Goal: Find specific page/section: Find specific page/section

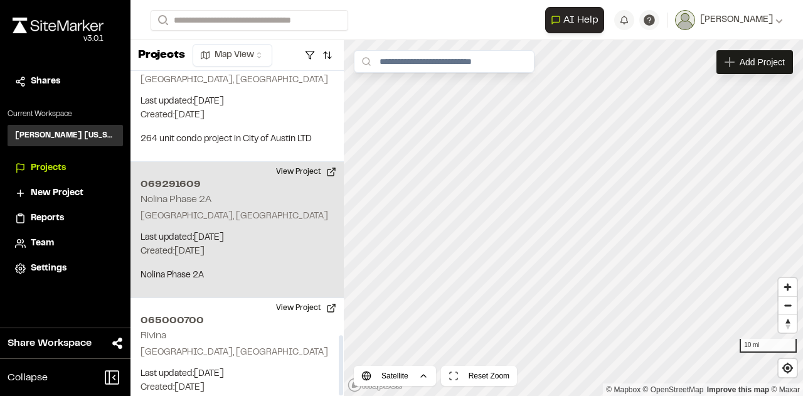
scroll to position [1426, 0]
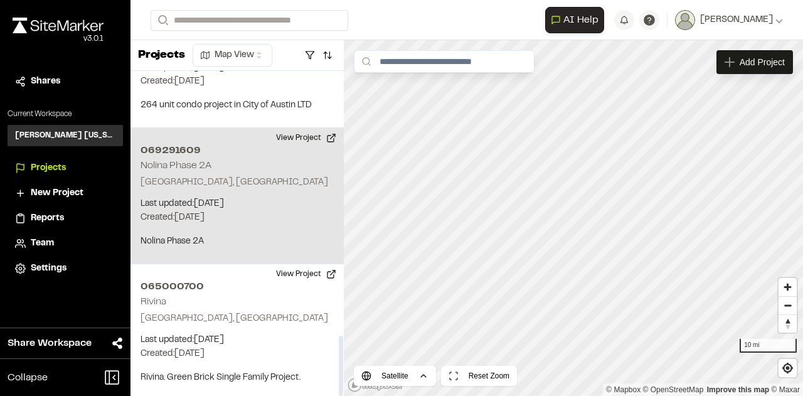
click at [241, 211] on p "Created: [DATE]" at bounding box center [236, 218] width 193 height 14
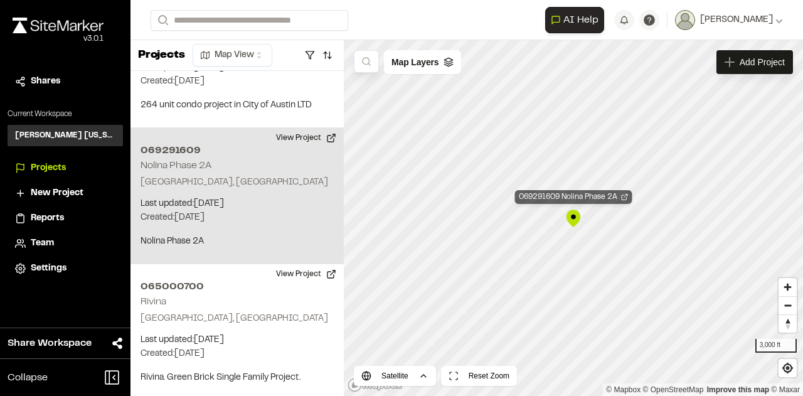
click at [626, 201] on div "069291609 Nolina Phase 2A" at bounding box center [573, 197] width 117 height 14
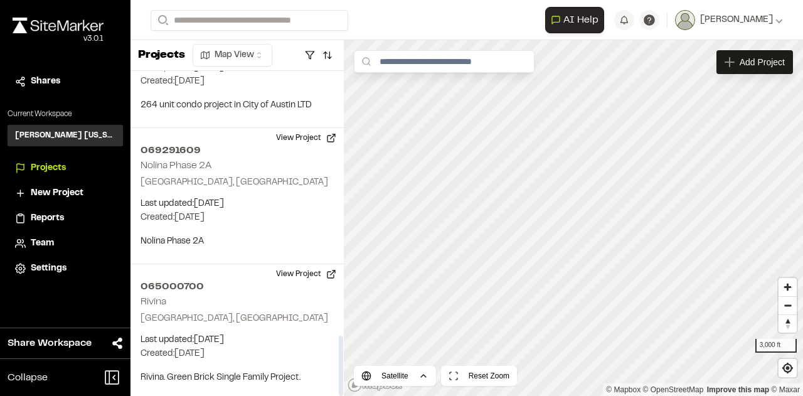
click at [50, 247] on span "Team" at bounding box center [42, 243] width 23 height 14
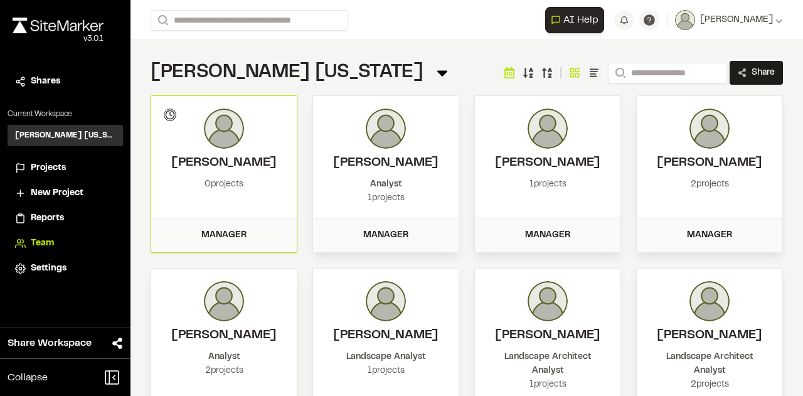
click at [307, 70] on span "Kimley Horn Texas Team" at bounding box center [287, 73] width 273 height 16
click at [319, 71] on div "Kimley Horn Texas Team Menu" at bounding box center [301, 72] width 300 height 25
click at [437, 73] on icon at bounding box center [442, 74] width 10 height 6
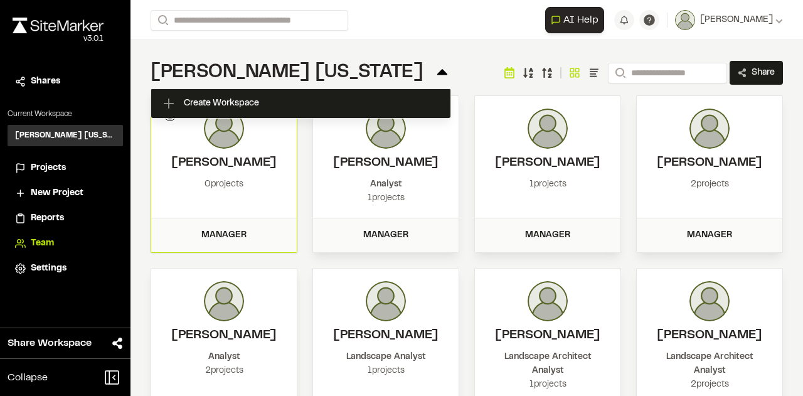
click at [437, 73] on icon at bounding box center [442, 72] width 10 height 6
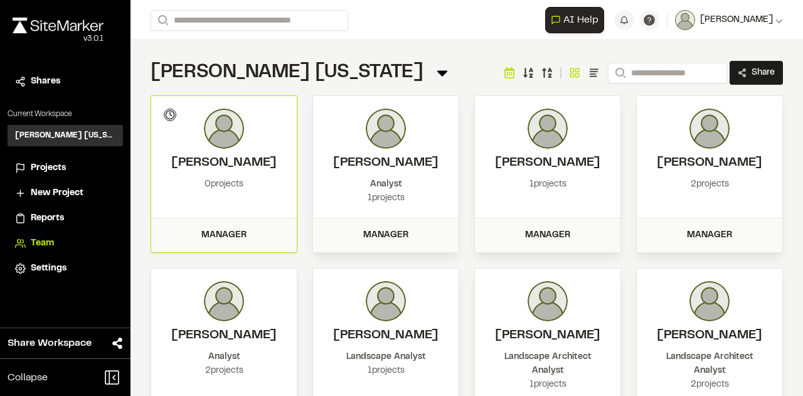
click at [765, 16] on div "[PERSON_NAME]" at bounding box center [739, 20] width 88 height 14
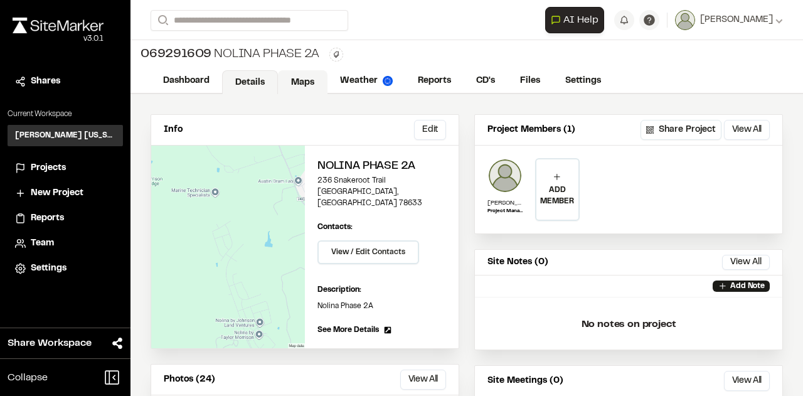
click at [296, 81] on link "Maps" at bounding box center [303, 82] width 50 height 24
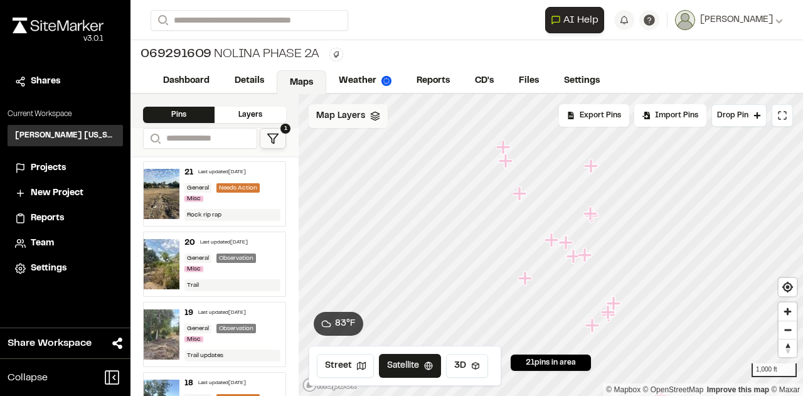
click at [380, 122] on div "Map Layers" at bounding box center [348, 116] width 79 height 24
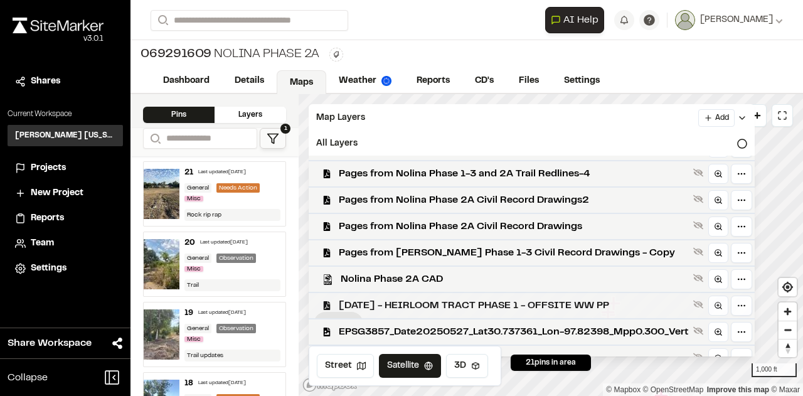
scroll to position [227, 0]
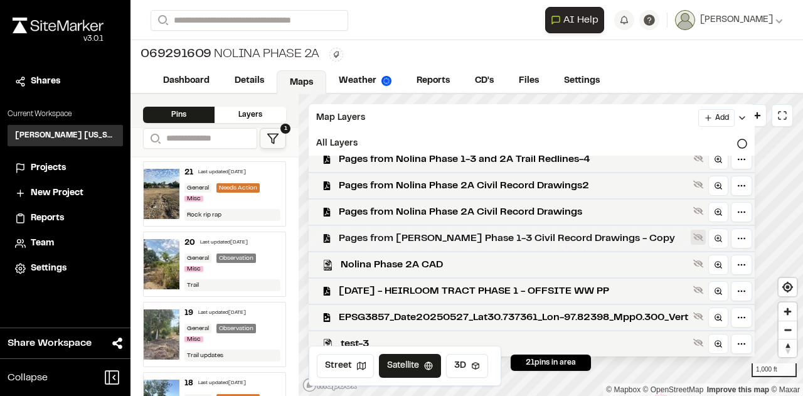
click at [703, 235] on icon at bounding box center [698, 237] width 10 height 8
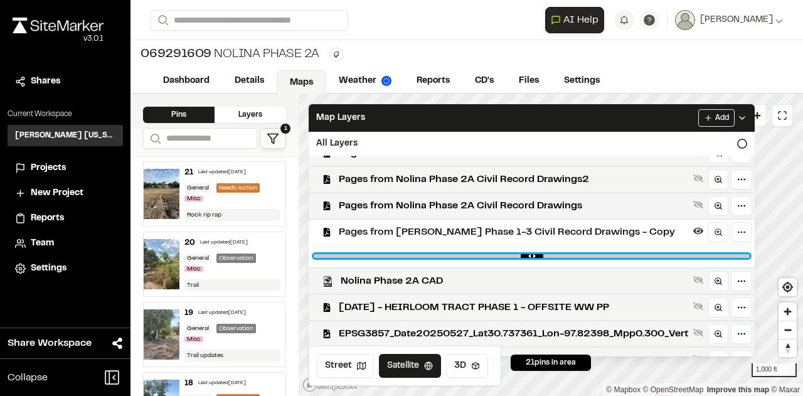
drag, startPoint x: 748, startPoint y: 258, endPoint x: 563, endPoint y: 254, distance: 185.1
type input "****"
click at [563, 254] on input "range" at bounding box center [532, 256] width 436 height 4
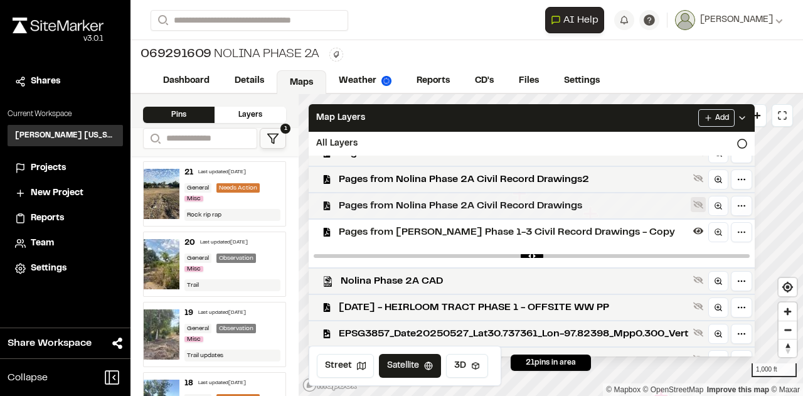
click at [703, 209] on icon at bounding box center [698, 205] width 10 height 8
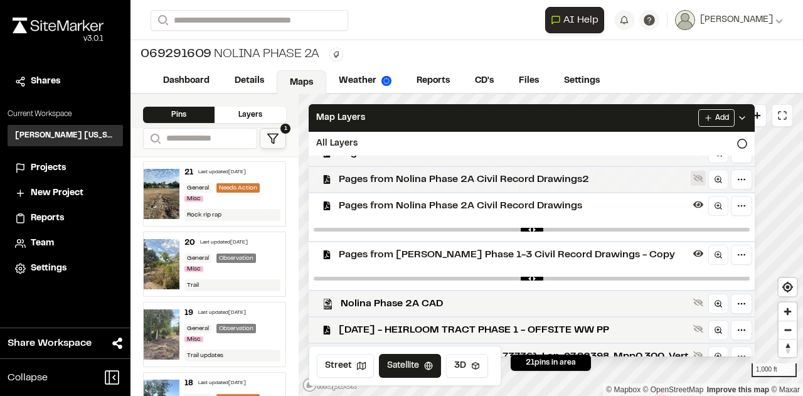
click at [703, 183] on icon at bounding box center [698, 178] width 10 height 8
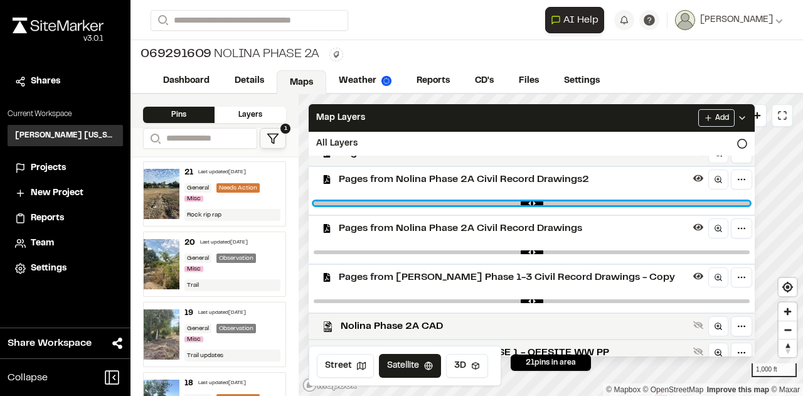
drag, startPoint x: 743, startPoint y: 204, endPoint x: 561, endPoint y: 208, distance: 181.9
type input "****"
click at [561, 205] on input "range" at bounding box center [532, 203] width 436 height 4
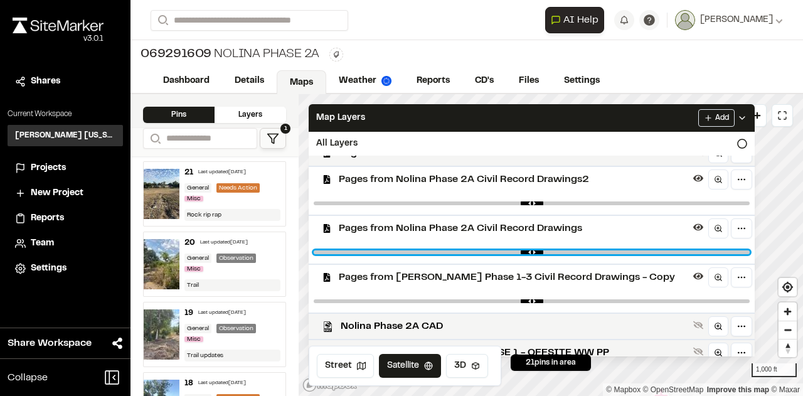
drag, startPoint x: 746, startPoint y: 255, endPoint x: 509, endPoint y: 234, distance: 238.0
type input "****"
click at [497, 250] on input "range" at bounding box center [532, 252] width 436 height 4
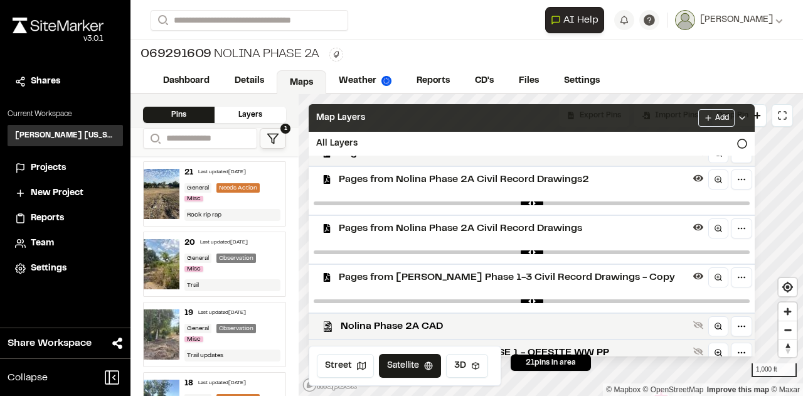
click at [747, 117] on icon at bounding box center [742, 118] width 10 height 10
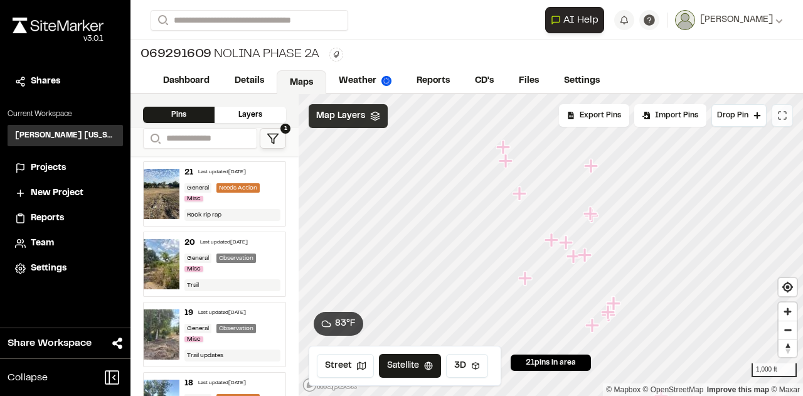
click at [779, 113] on icon at bounding box center [782, 115] width 10 height 10
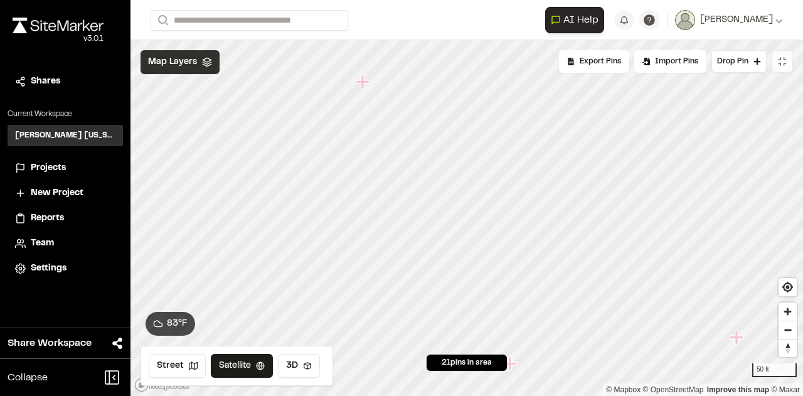
click at [181, 58] on span "Map Layers" at bounding box center [172, 62] width 49 height 14
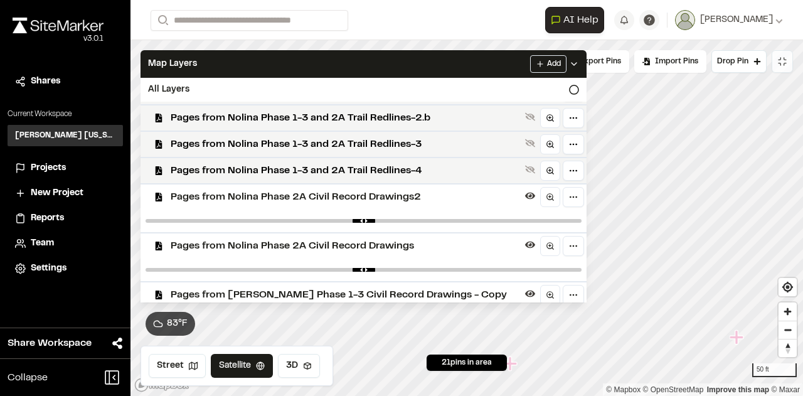
scroll to position [295, 0]
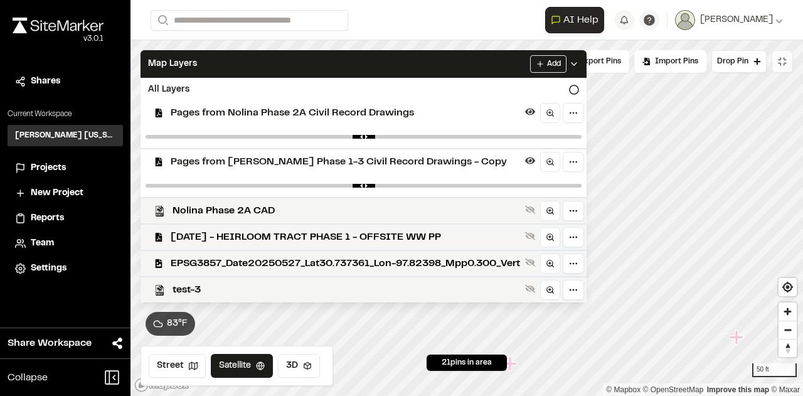
drag, startPoint x: 398, startPoint y: 180, endPoint x: 389, endPoint y: 184, distance: 9.0
click at [389, 184] on div at bounding box center [363, 185] width 446 height 23
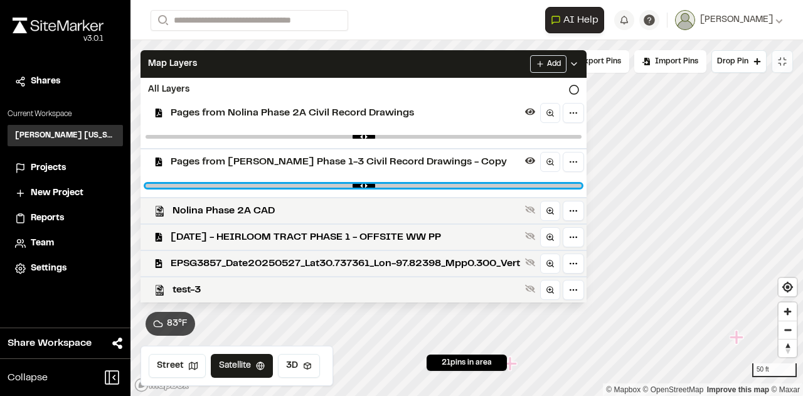
drag, startPoint x: 393, startPoint y: 183, endPoint x: 346, endPoint y: 184, distance: 46.4
type input "****"
click at [346, 184] on input "range" at bounding box center [364, 186] width 436 height 4
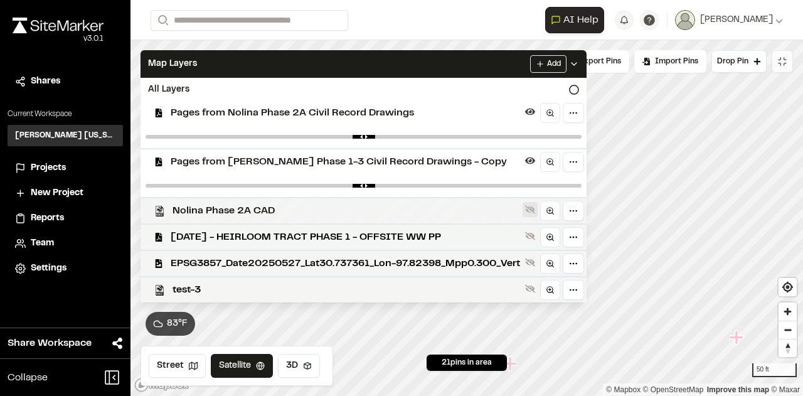
click at [535, 206] on icon at bounding box center [530, 210] width 10 height 8
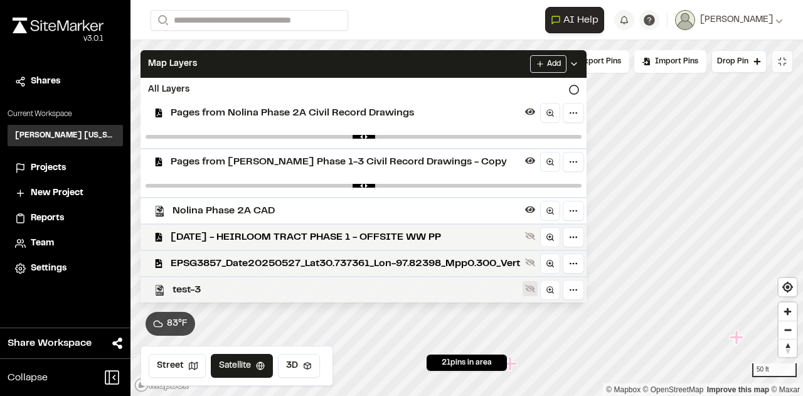
click at [535, 287] on icon at bounding box center [530, 289] width 10 height 8
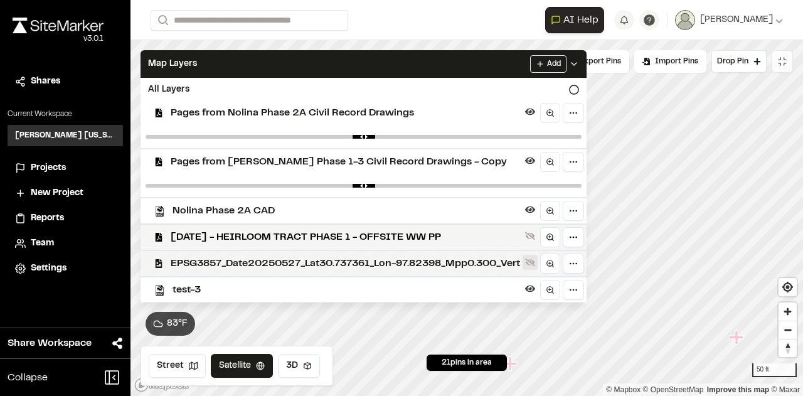
click at [535, 260] on icon at bounding box center [530, 262] width 10 height 8
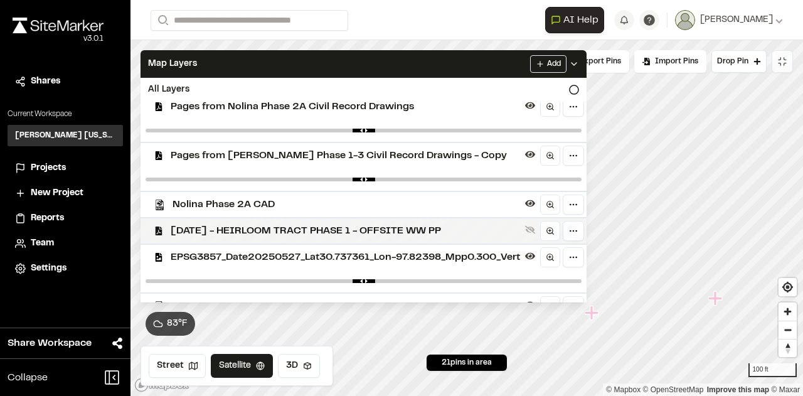
scroll to position [317, 0]
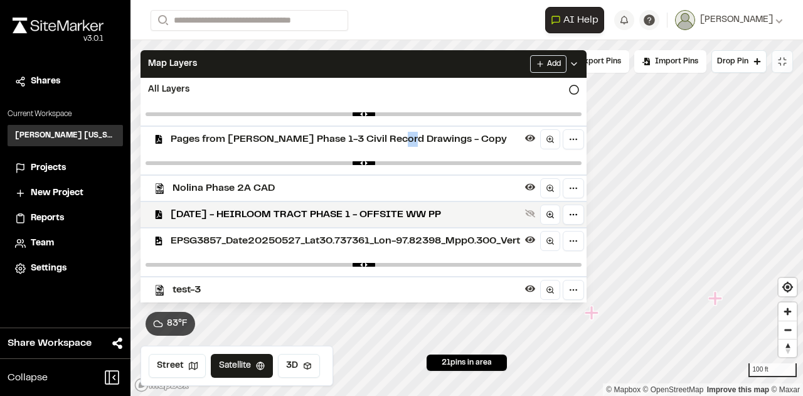
drag, startPoint x: 389, startPoint y: 140, endPoint x: 403, endPoint y: 146, distance: 14.9
click at [403, 146] on div "Pages from Benton Phase 1-3 Civil Record Drawings - Copy" at bounding box center [358, 138] width 456 height 26
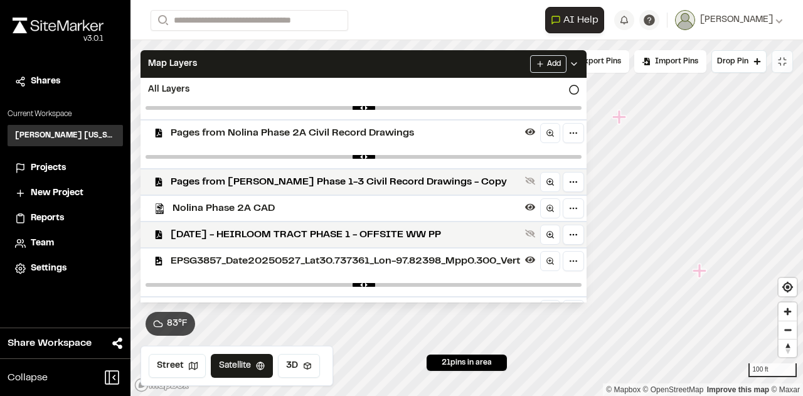
scroll to position [232, 0]
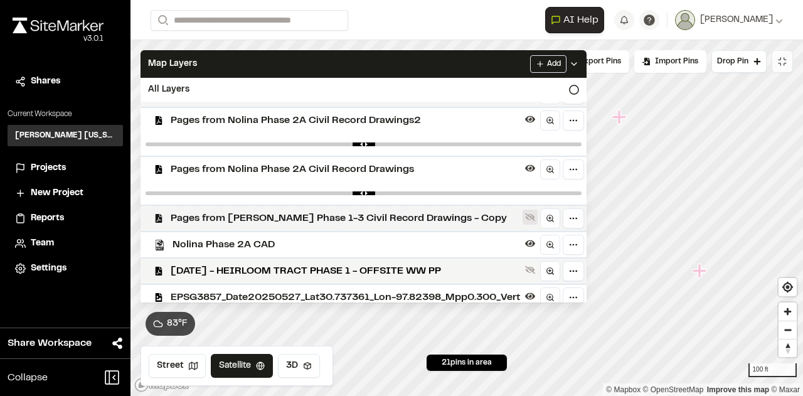
click at [535, 220] on icon at bounding box center [530, 217] width 10 height 8
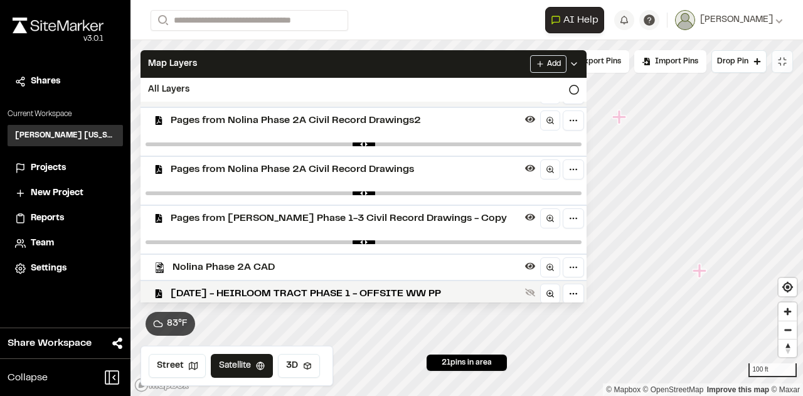
drag, startPoint x: 549, startPoint y: 248, endPoint x: 567, endPoint y: 240, distance: 19.1
click at [513, 241] on div at bounding box center [363, 242] width 446 height 23
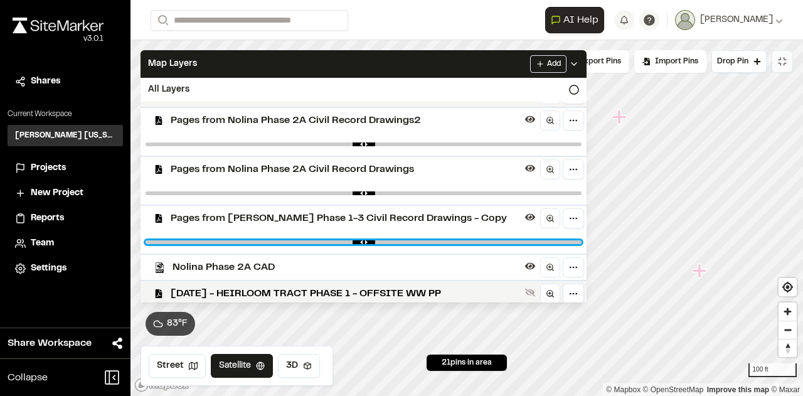
type input "****"
click at [384, 244] on input "range" at bounding box center [364, 242] width 436 height 4
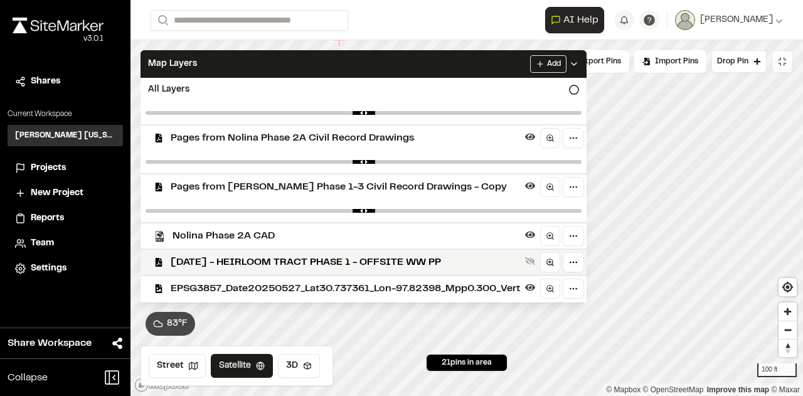
scroll to position [192, 0]
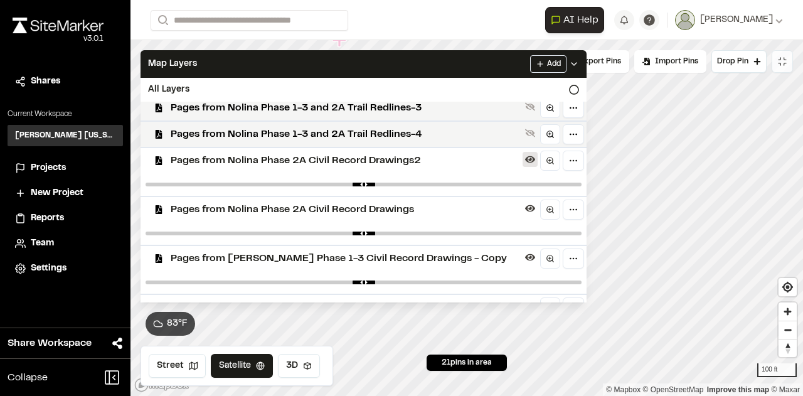
click at [535, 161] on icon at bounding box center [530, 159] width 10 height 10
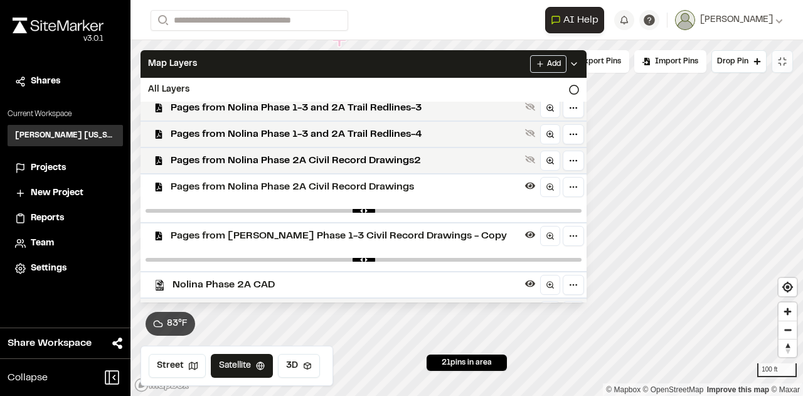
click at [535, 161] on icon at bounding box center [530, 160] width 10 height 8
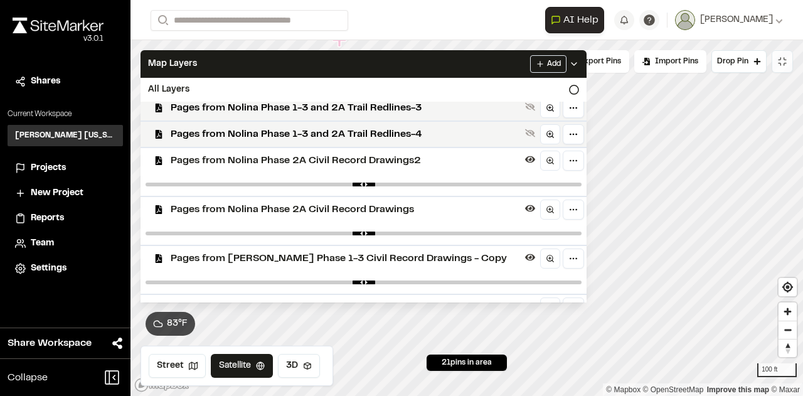
click at [332, 180] on div at bounding box center [363, 184] width 446 height 23
click at [337, 186] on div at bounding box center [363, 184] width 446 height 23
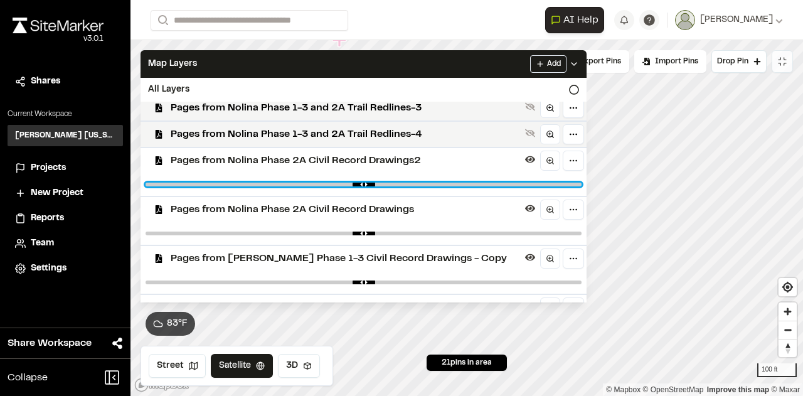
type input "****"
click at [352, 186] on input "range" at bounding box center [364, 185] width 436 height 4
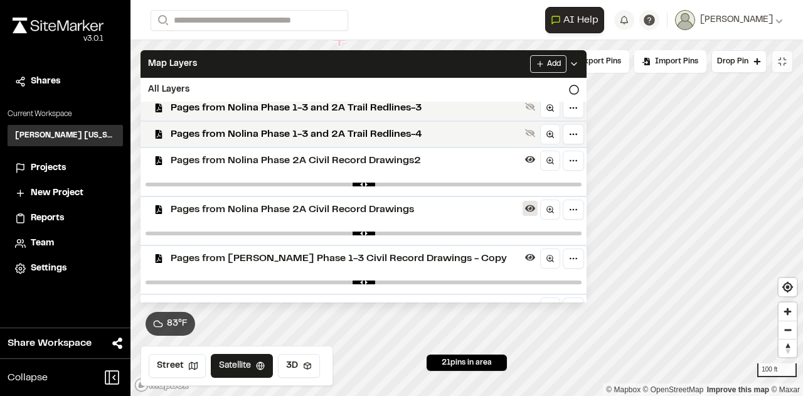
click at [532, 209] on icon at bounding box center [530, 208] width 10 height 10
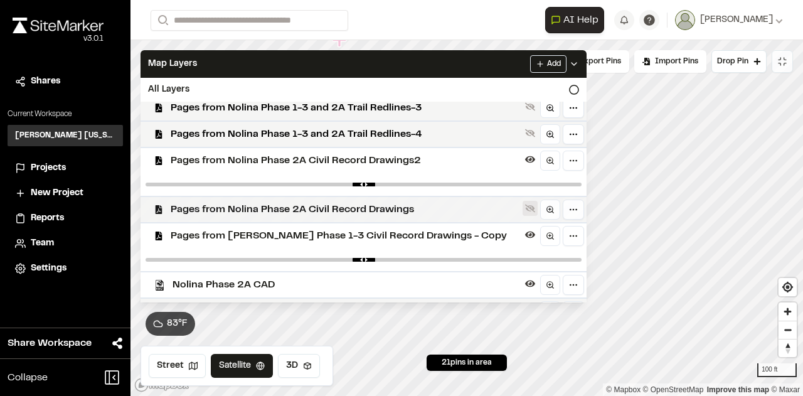
click at [535, 210] on icon at bounding box center [530, 208] width 10 height 10
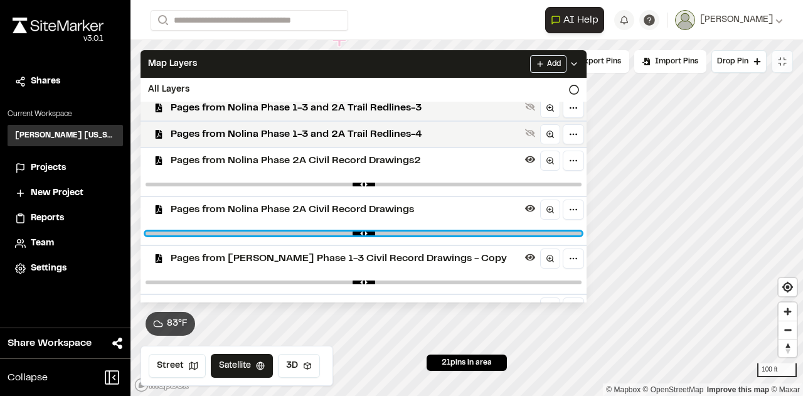
type input "****"
click at [352, 235] on input "range" at bounding box center [364, 233] width 436 height 4
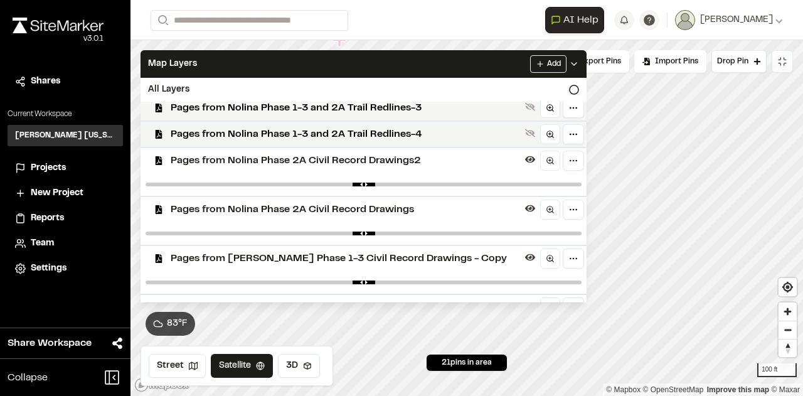
click at [579, 63] on icon at bounding box center [574, 64] width 10 height 10
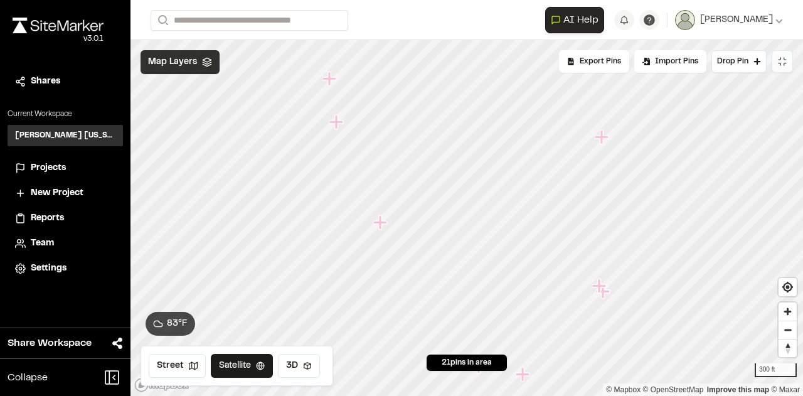
click at [164, 66] on span "Map Layers" at bounding box center [172, 62] width 49 height 14
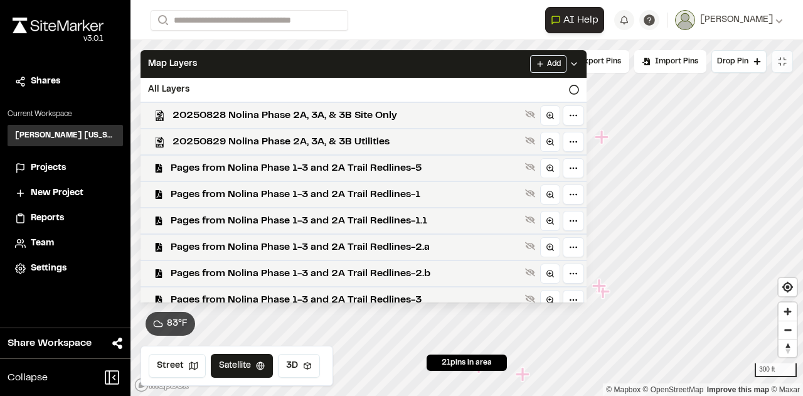
scroll to position [317, 0]
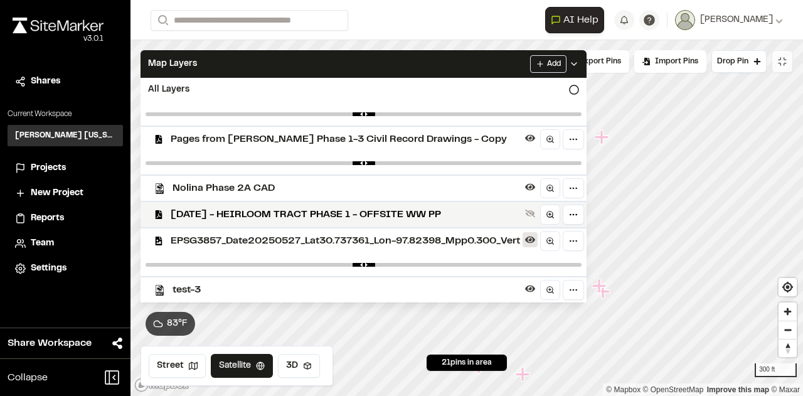
click at [535, 237] on icon at bounding box center [530, 239] width 10 height 7
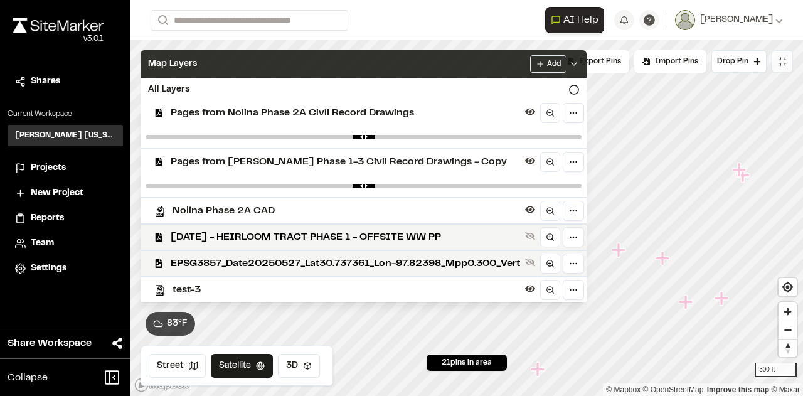
click at [579, 68] on div "Add" at bounding box center [554, 64] width 49 height 18
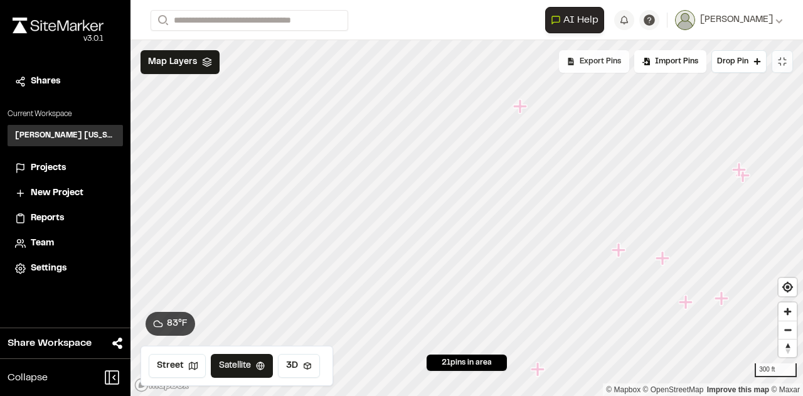
scroll to position [0, 0]
click at [427, 0] on html "**********" at bounding box center [401, 198] width 803 height 396
